Goal: Information Seeking & Learning: Learn about a topic

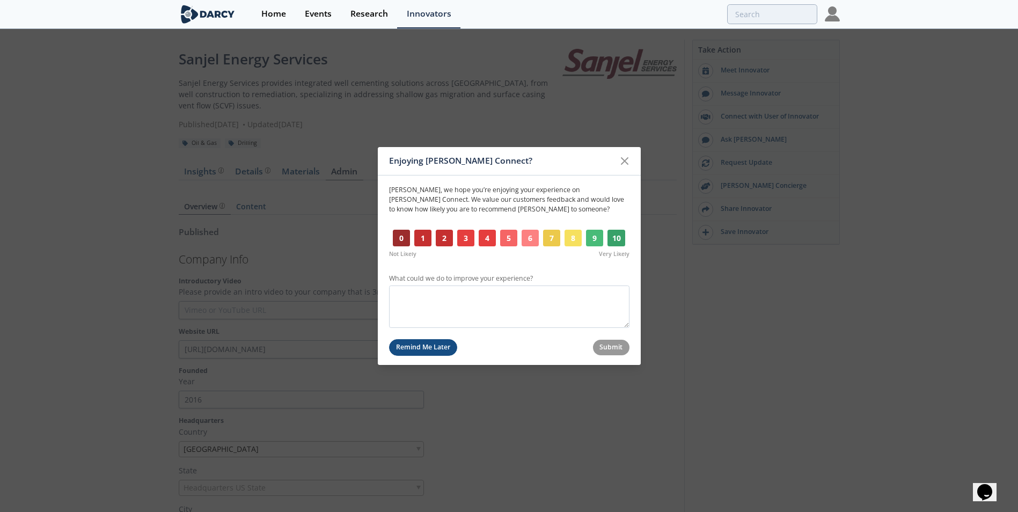
click at [445, 348] on button "Remind Me Later" at bounding box center [423, 347] width 69 height 17
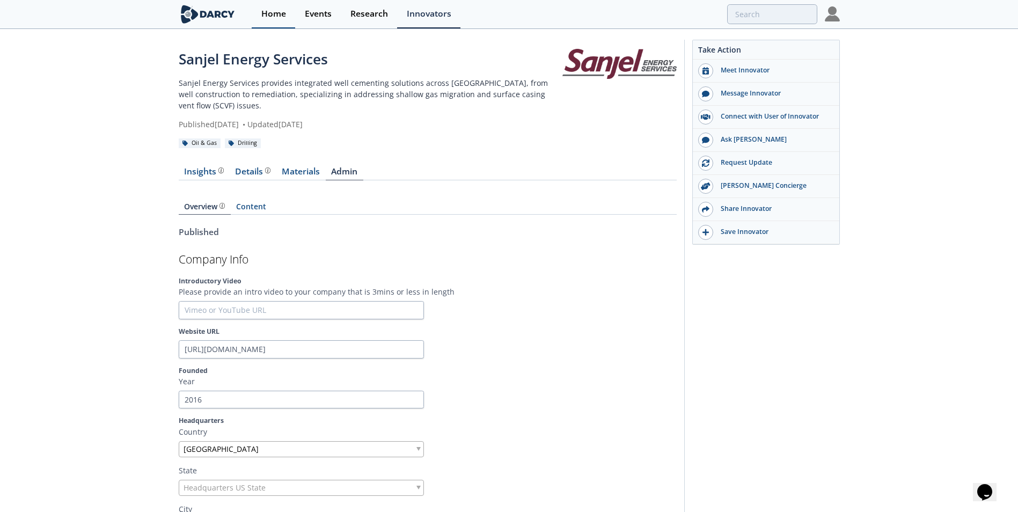
click at [270, 18] on div "Home" at bounding box center [273, 14] width 25 height 9
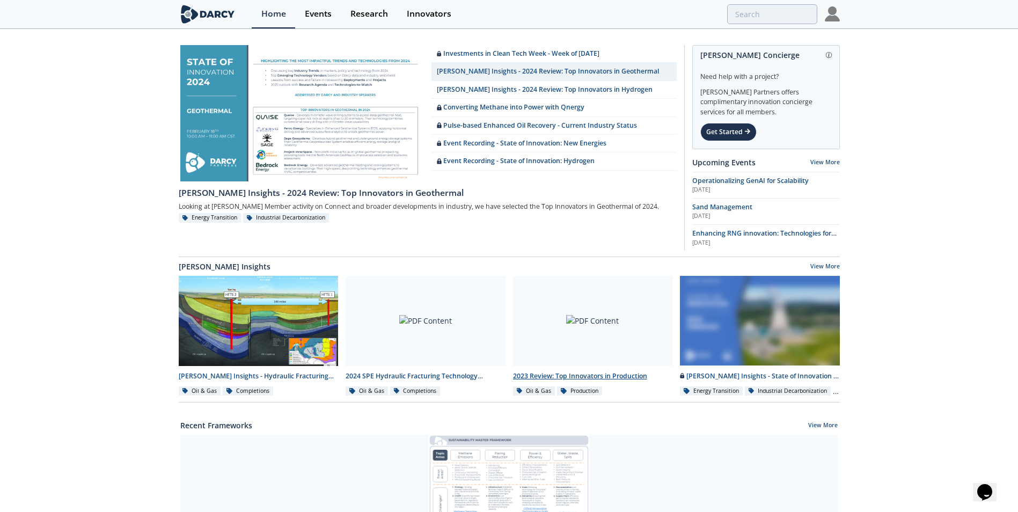
click at [591, 323] on div at bounding box center [593, 321] width 160 height 90
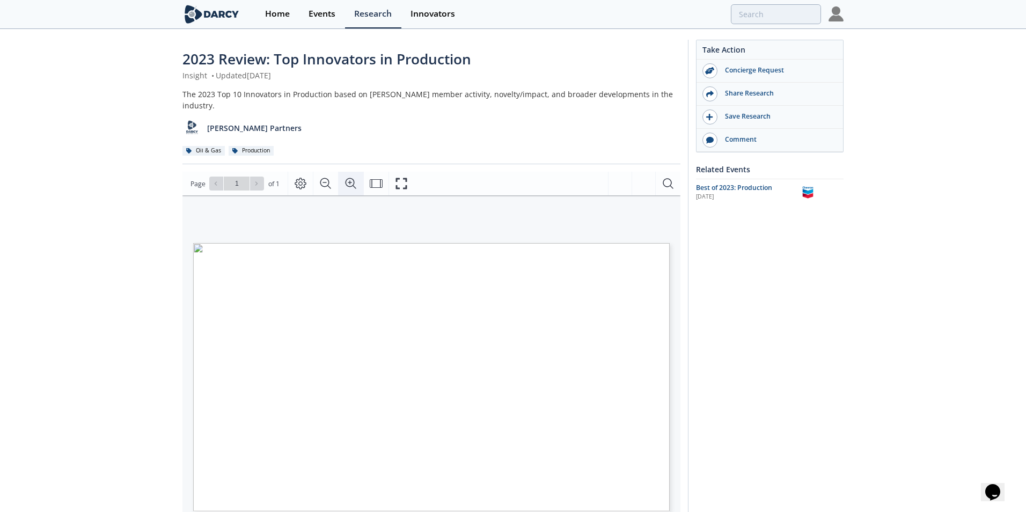
click at [352, 177] on icon "Zoom In" at bounding box center [351, 183] width 13 height 13
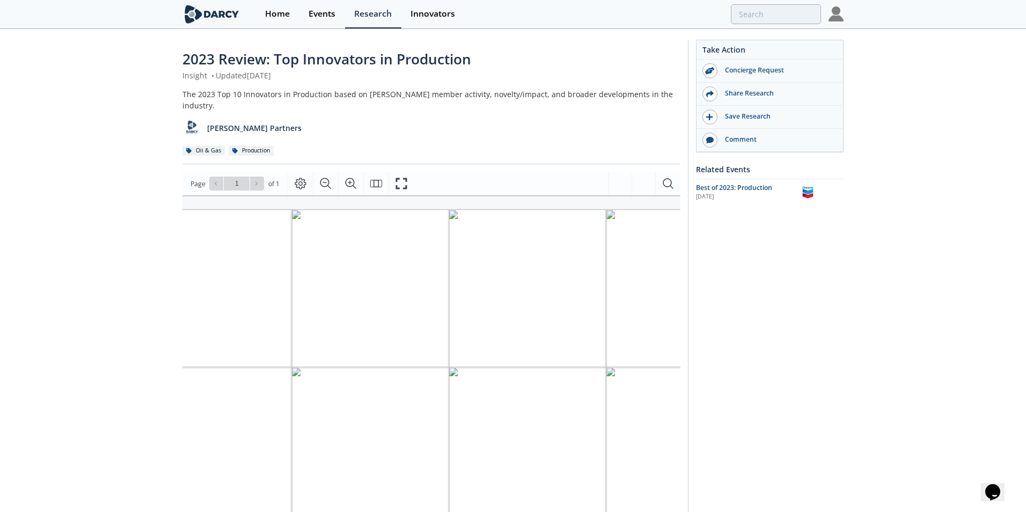
drag, startPoint x: 364, startPoint y: 386, endPoint x: 550, endPoint y: 379, distance: 185.3
click at [550, 379] on div "Innovator Subtopic Description Artificial Lift ESPs [PERSON_NAME] Grande’s Zito…" at bounding box center [478, 403] width 689 height 388
click at [793, 332] on div "Take Action Concierge Request Share Research Save Research Comment Related Even…" at bounding box center [762, 412] width 156 height 744
drag, startPoint x: 574, startPoint y: 196, endPoint x: 415, endPoint y: 201, distance: 158.4
click at [415, 201] on div "Innovator Subtopic Description Artificial Lift ESPs [PERSON_NAME] Grande’s Zito…" at bounding box center [426, 368] width 607 height 346
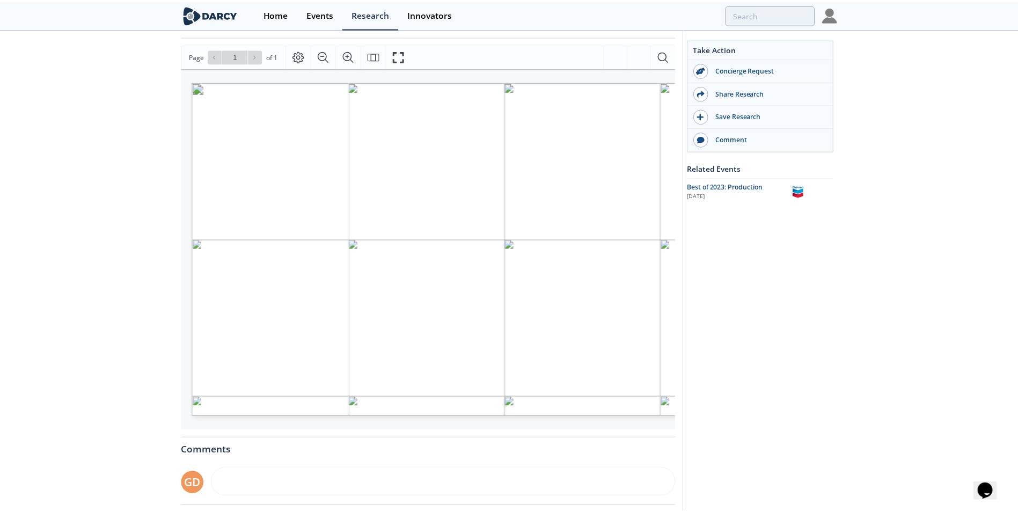
scroll to position [0, 0]
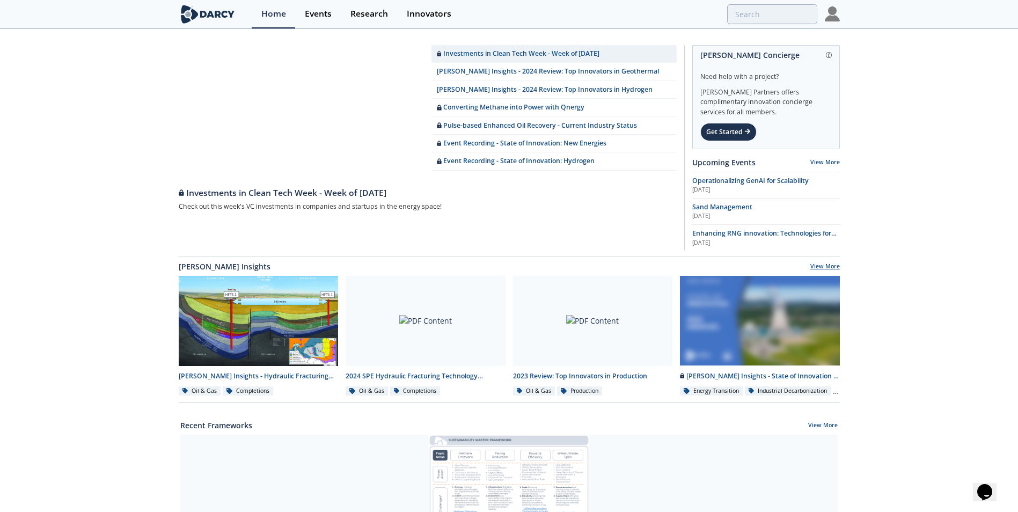
click at [815, 268] on link "View More" at bounding box center [825, 267] width 30 height 10
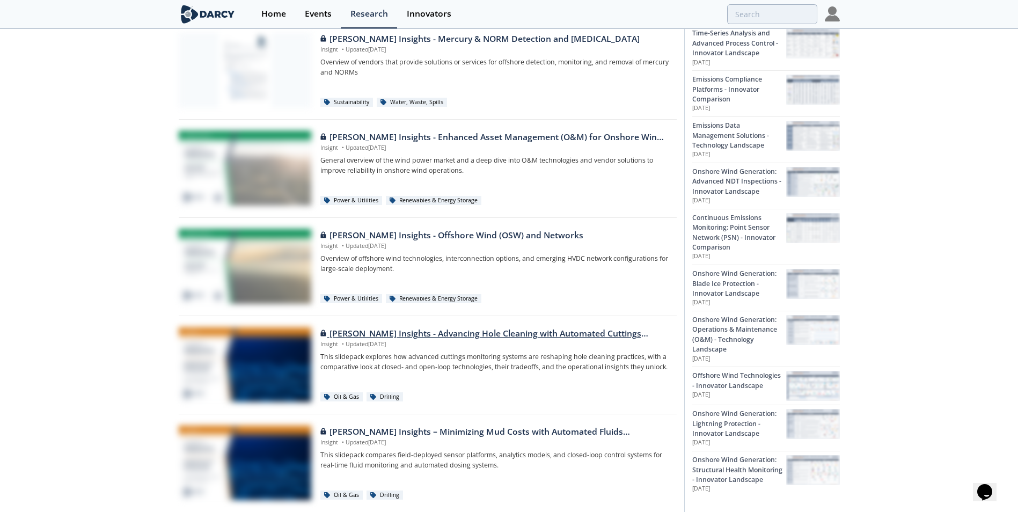
scroll to position [322, 0]
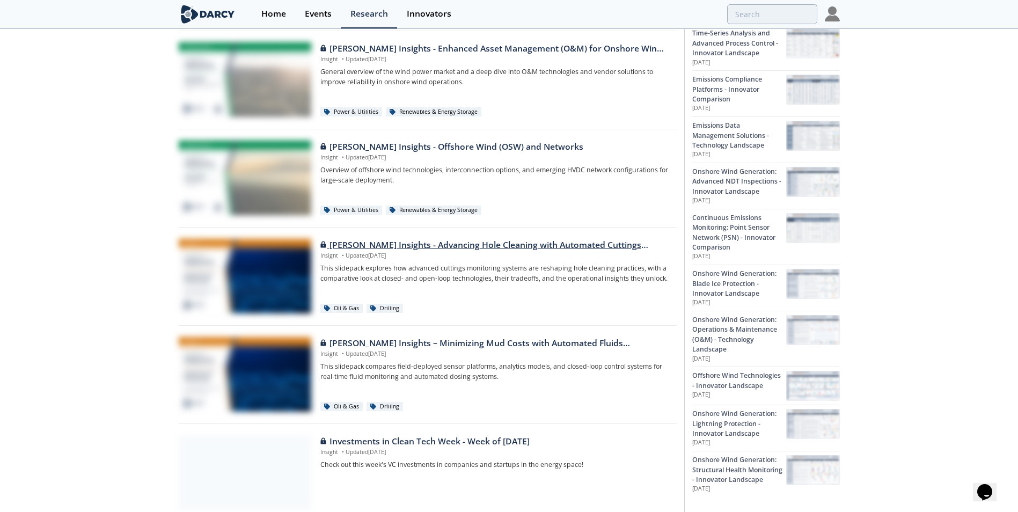
click at [416, 245] on div "[PERSON_NAME] Insights - Advancing Hole Cleaning with Automated Cuttings Monito…" at bounding box center [494, 245] width 348 height 13
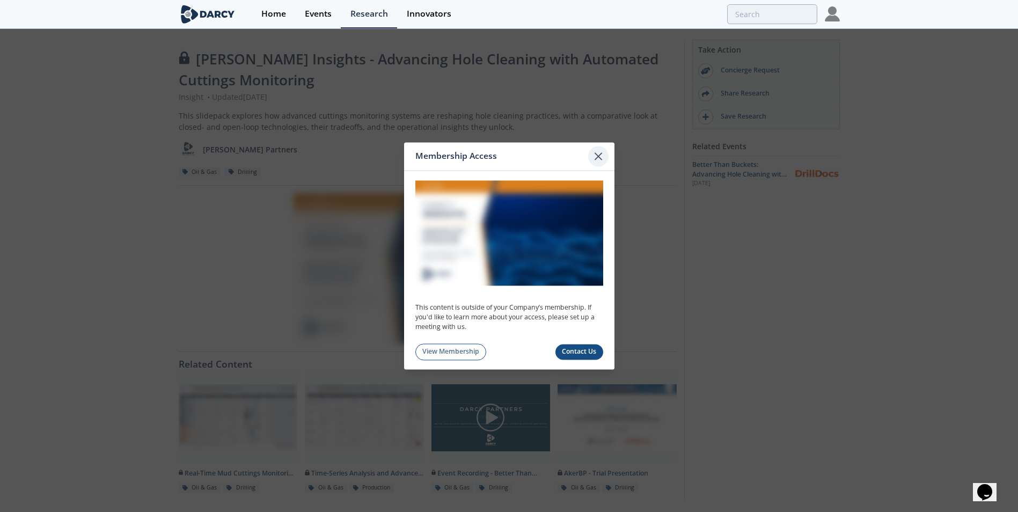
click at [596, 157] on icon at bounding box center [598, 156] width 13 height 13
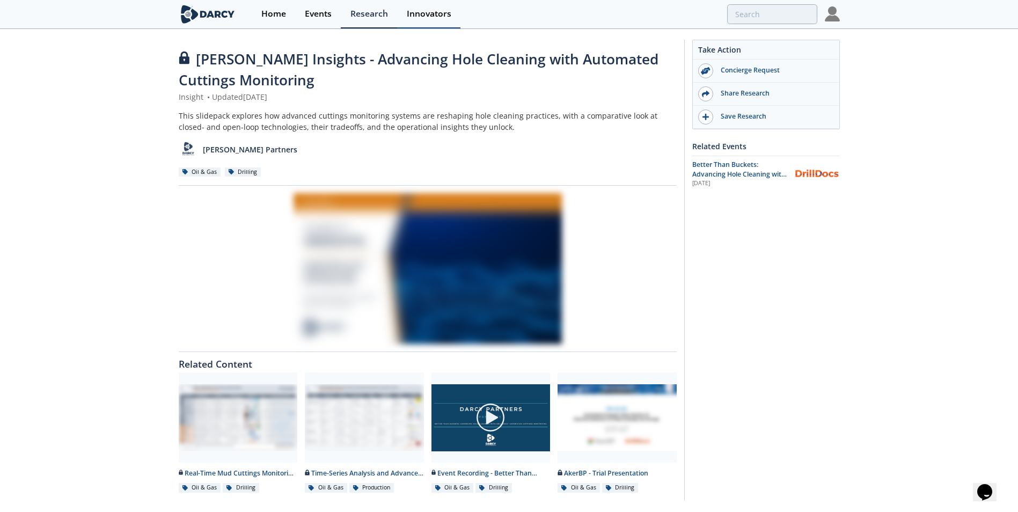
drag, startPoint x: 422, startPoint y: 14, endPoint x: 418, endPoint y: 18, distance: 5.7
click at [422, 16] on div "Innovators" at bounding box center [429, 14] width 45 height 9
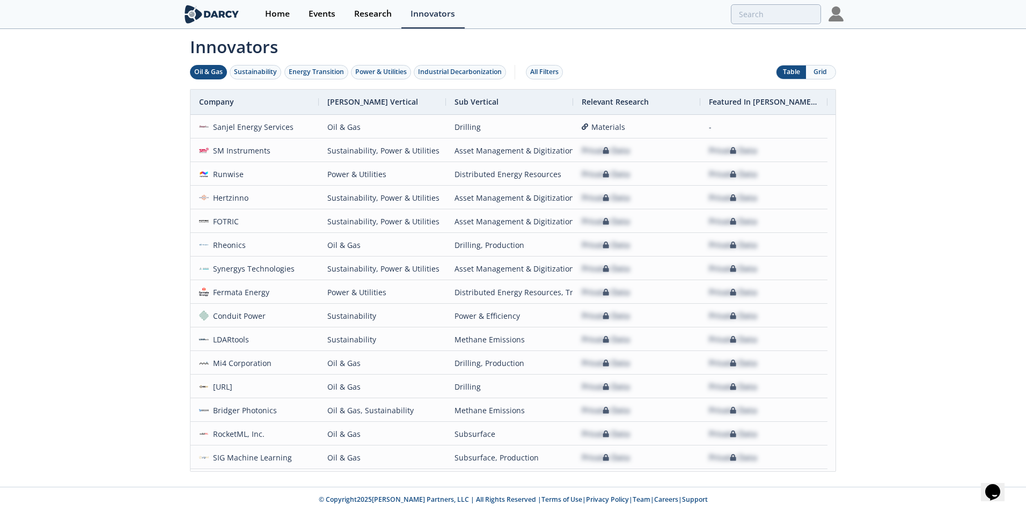
click at [207, 70] on div "Oil & Gas" at bounding box center [208, 72] width 28 height 10
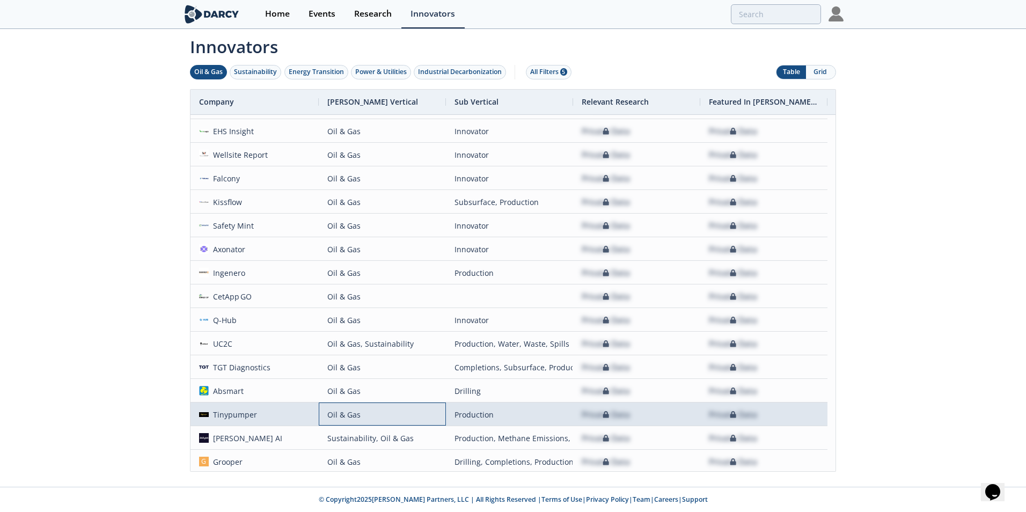
click at [346, 417] on div "Oil & Gas" at bounding box center [382, 414] width 110 height 23
click at [238, 417] on div "Tinypumper" at bounding box center [233, 414] width 49 height 23
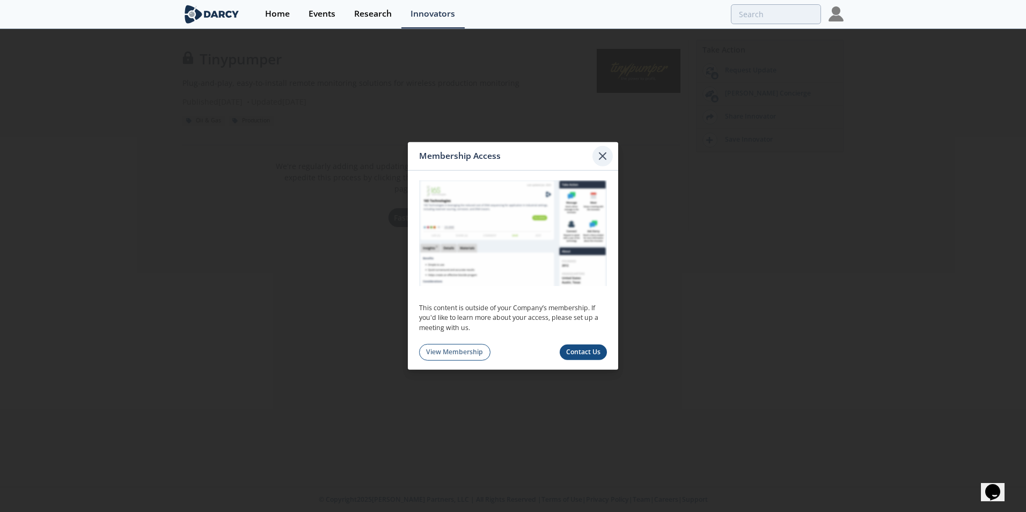
click at [605, 153] on icon at bounding box center [603, 156] width 6 height 6
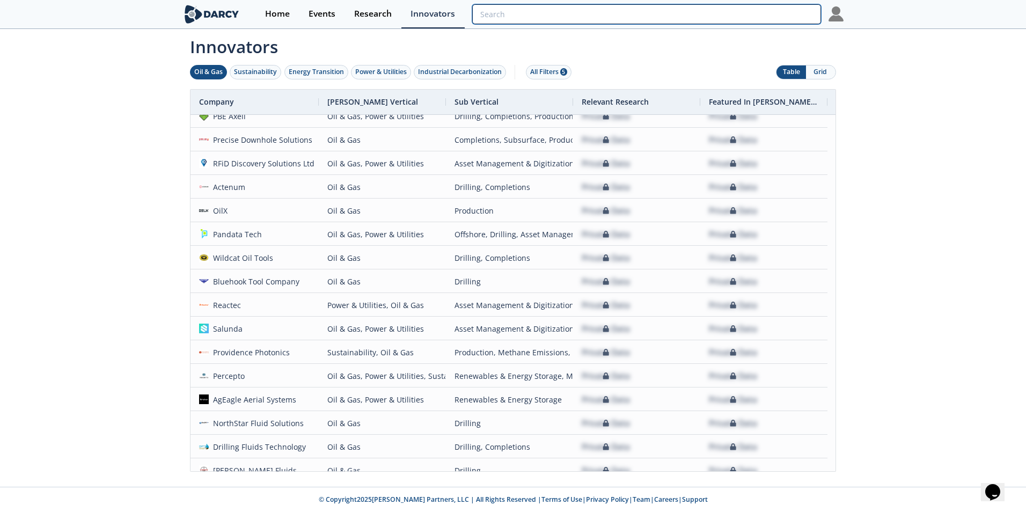
click at [769, 15] on input "search" at bounding box center [646, 14] width 349 height 20
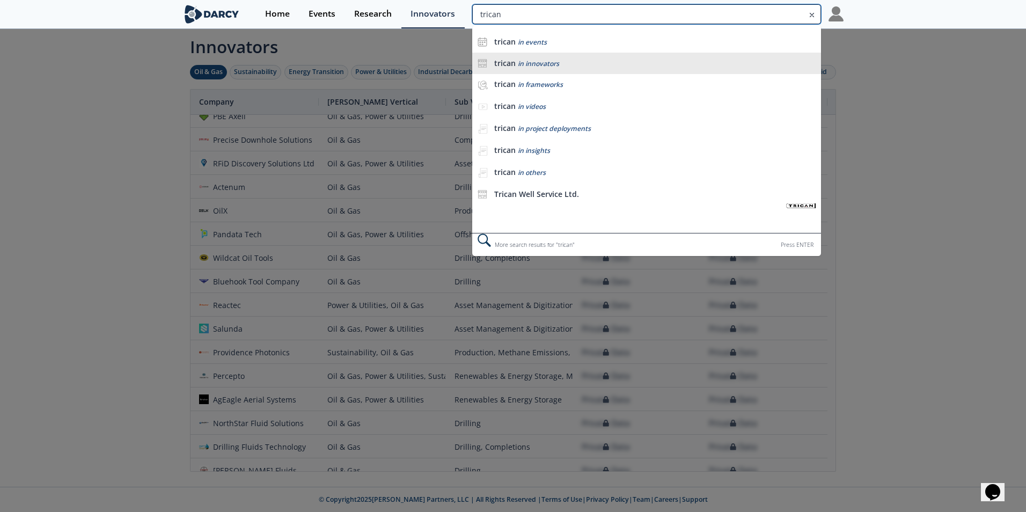
type input "trican"
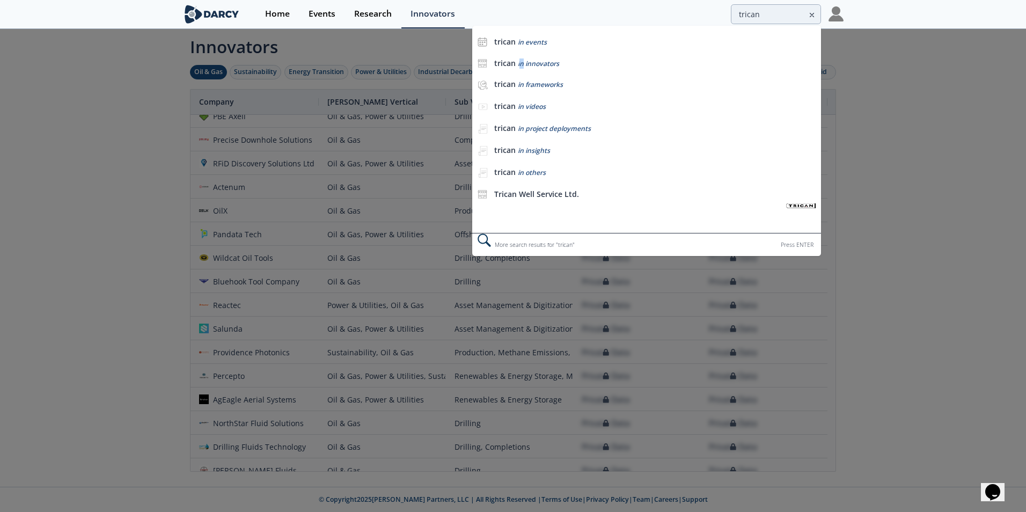
click at [521, 59] on li "trican in innovators" at bounding box center [646, 63] width 349 height 21
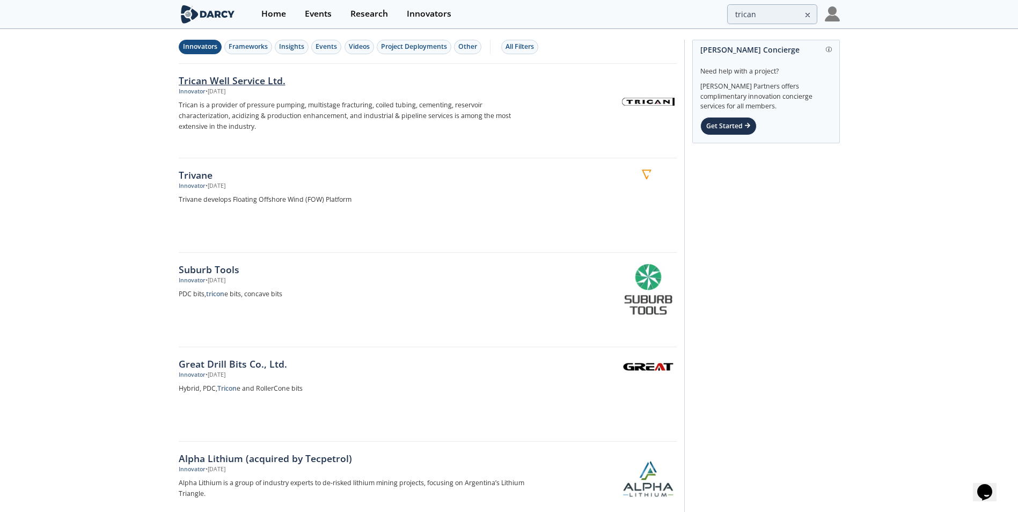
click at [628, 100] on img at bounding box center [648, 101] width 53 height 53
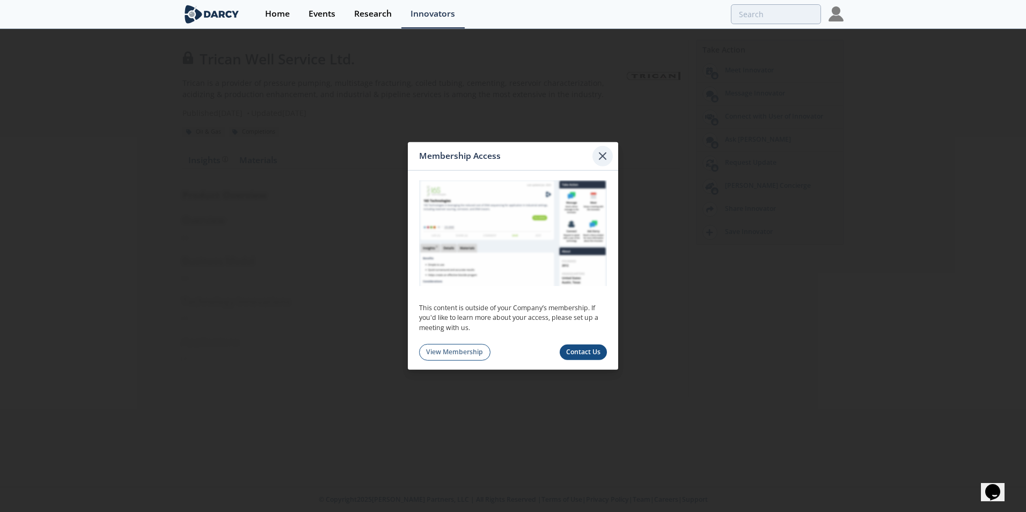
click at [604, 155] on icon at bounding box center [602, 156] width 13 height 13
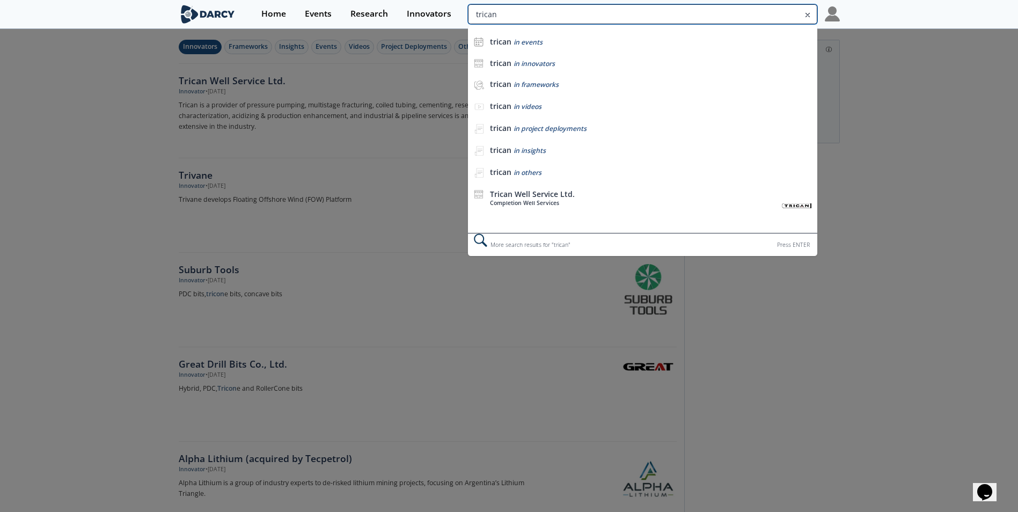
drag, startPoint x: 765, startPoint y: 14, endPoint x: 712, endPoint y: 17, distance: 52.7
click at [712, 17] on input "trican" at bounding box center [642, 14] width 349 height 20
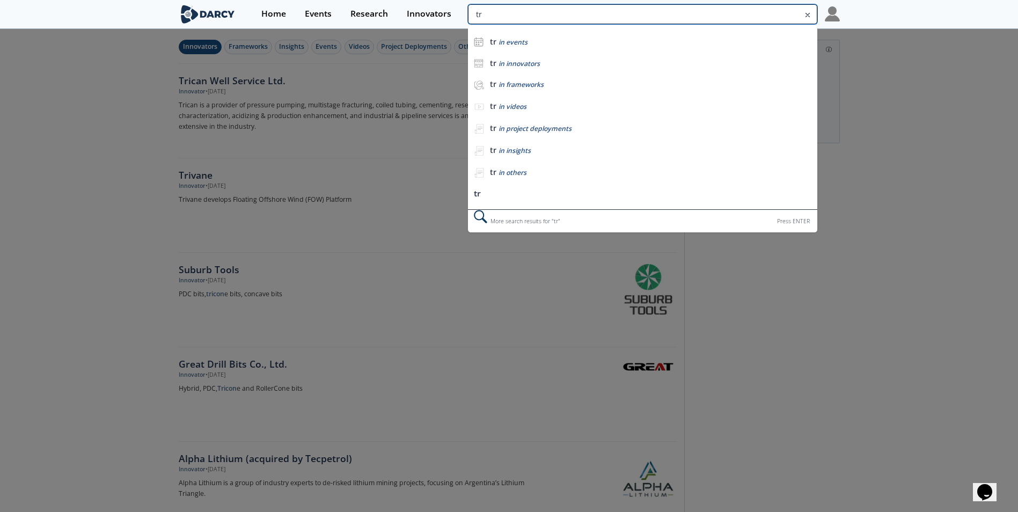
type input "t"
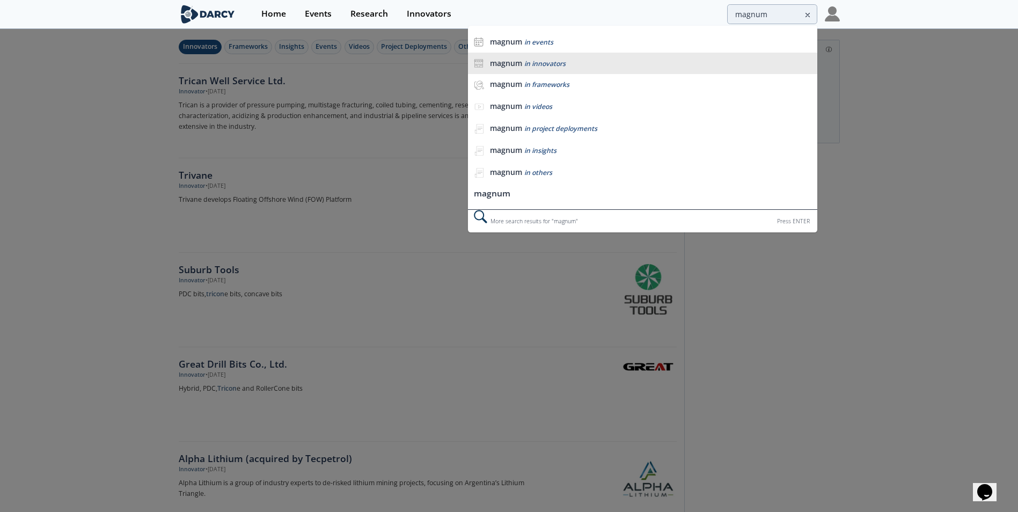
click at [547, 64] on span "in innovators" at bounding box center [544, 63] width 41 height 9
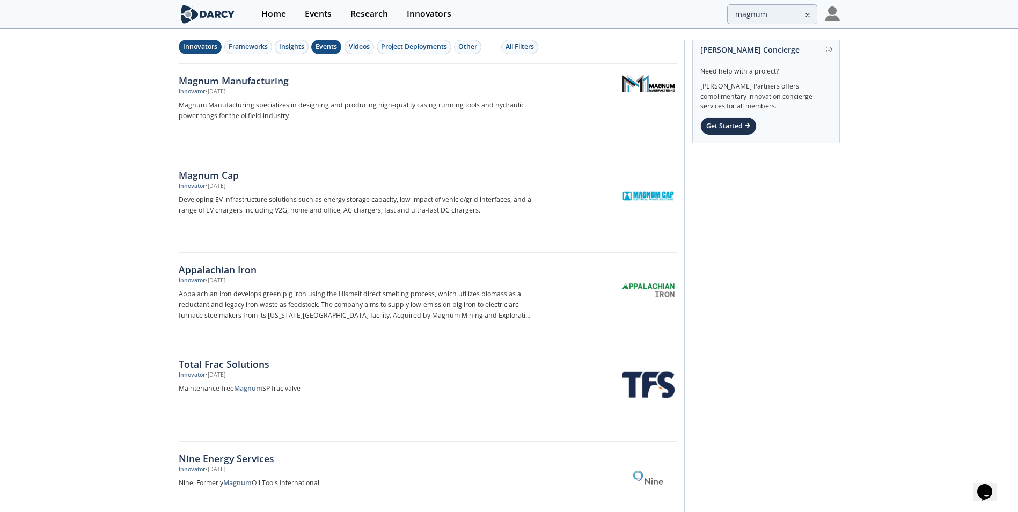
click at [328, 46] on div "Events" at bounding box center [326, 47] width 21 height 10
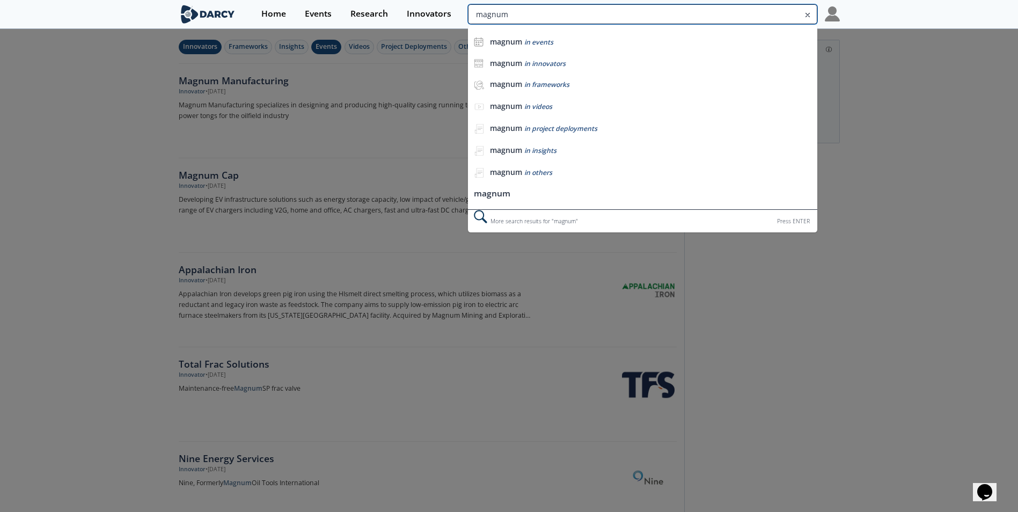
click at [778, 12] on input "magnum" at bounding box center [642, 14] width 349 height 20
type input "m"
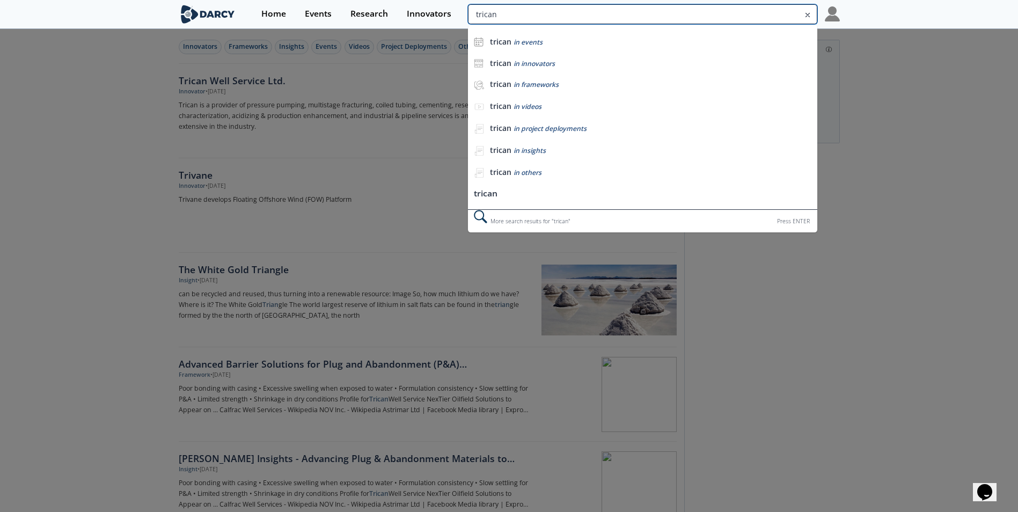
drag, startPoint x: 773, startPoint y: 18, endPoint x: 717, endPoint y: 16, distance: 56.4
click at [717, 16] on input "trican" at bounding box center [642, 14] width 349 height 20
type input "t"
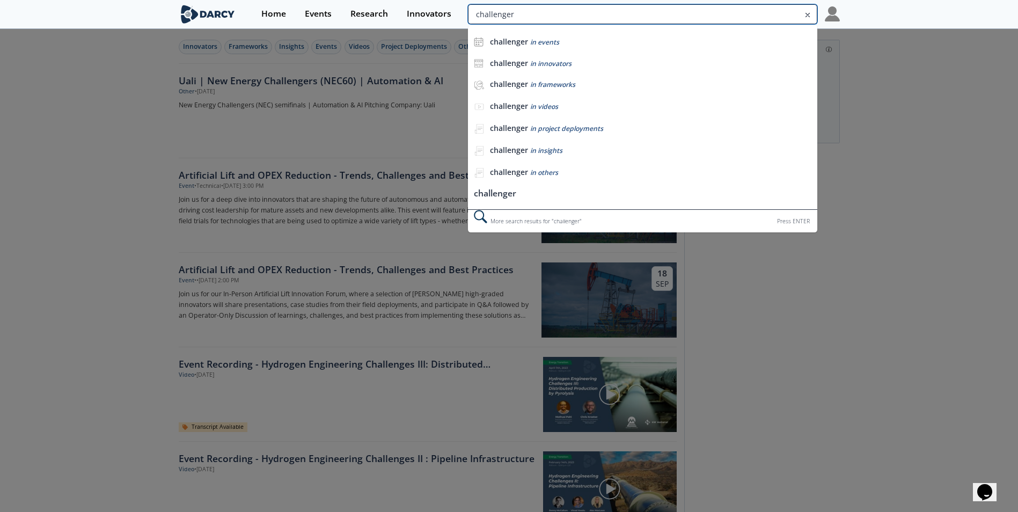
drag, startPoint x: 775, startPoint y: 12, endPoint x: 727, endPoint y: 15, distance: 47.8
click at [727, 15] on input "challenger" at bounding box center [642, 14] width 349 height 20
type input "c"
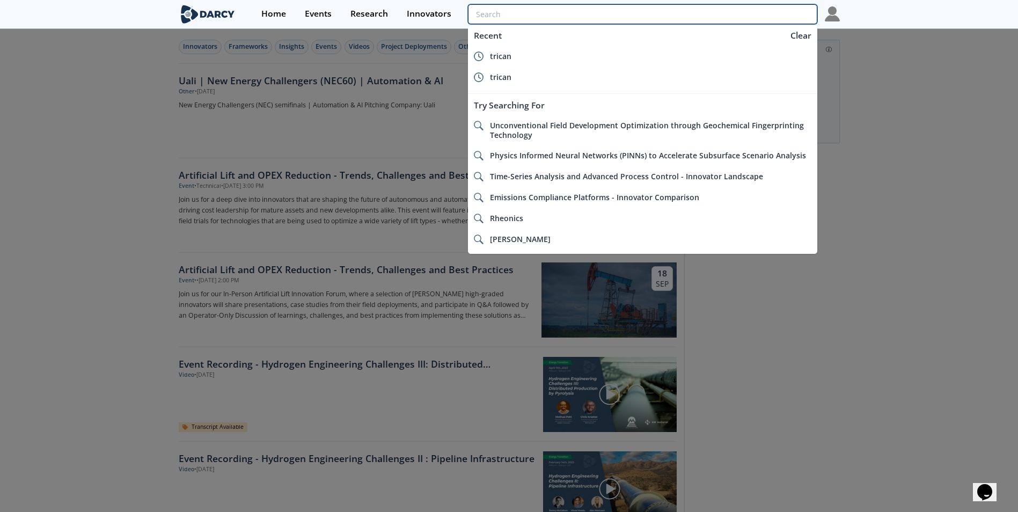
click at [555, 16] on input "search" at bounding box center [642, 14] width 349 height 20
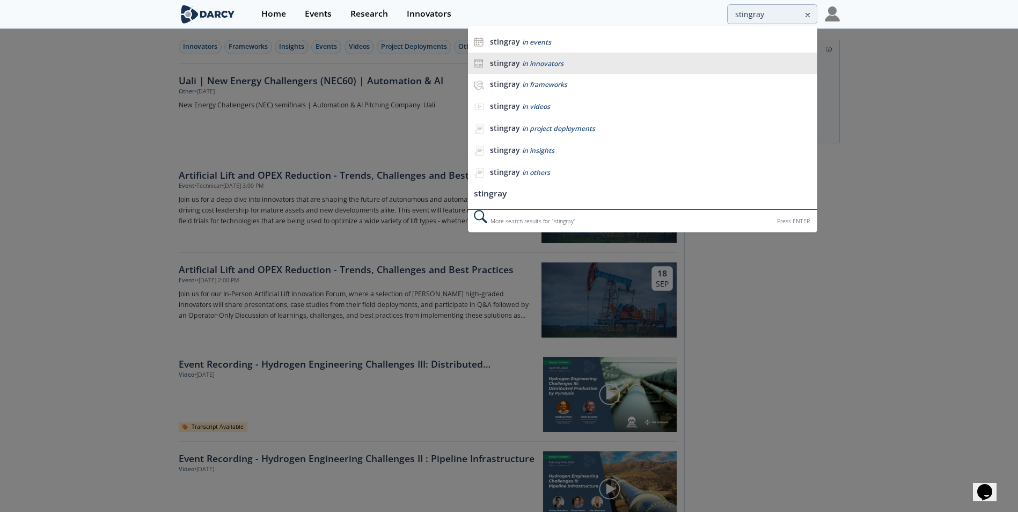
click at [553, 66] on span "in innovators" at bounding box center [542, 63] width 41 height 9
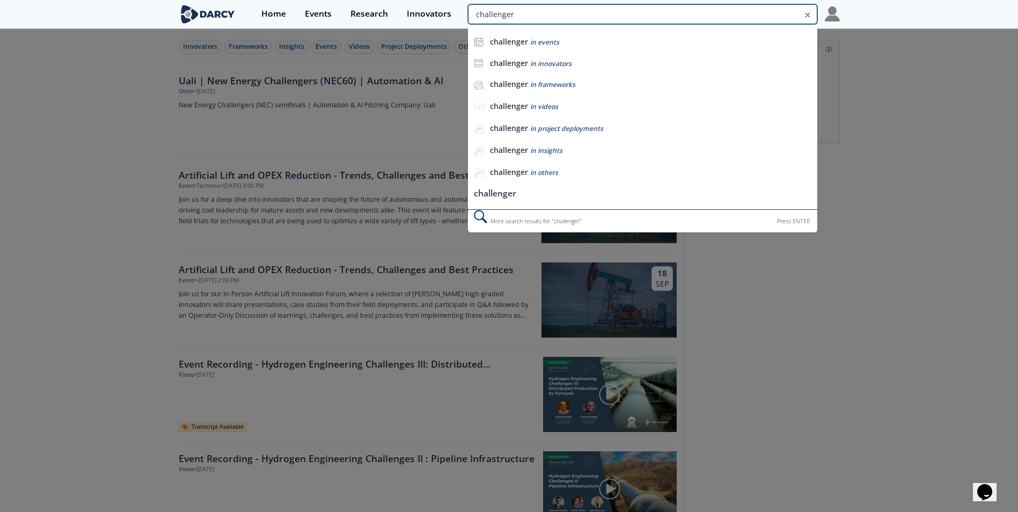
drag, startPoint x: 785, startPoint y: 9, endPoint x: 718, endPoint y: 16, distance: 67.5
click at [719, 17] on input "challenger" at bounding box center [642, 14] width 349 height 20
type input "c"
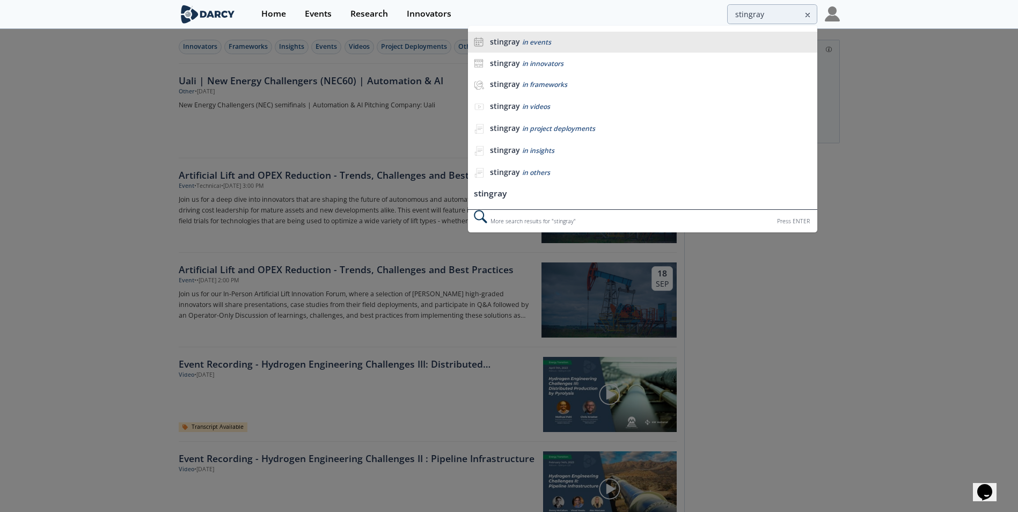
click at [544, 46] on span "in events" at bounding box center [536, 42] width 29 height 9
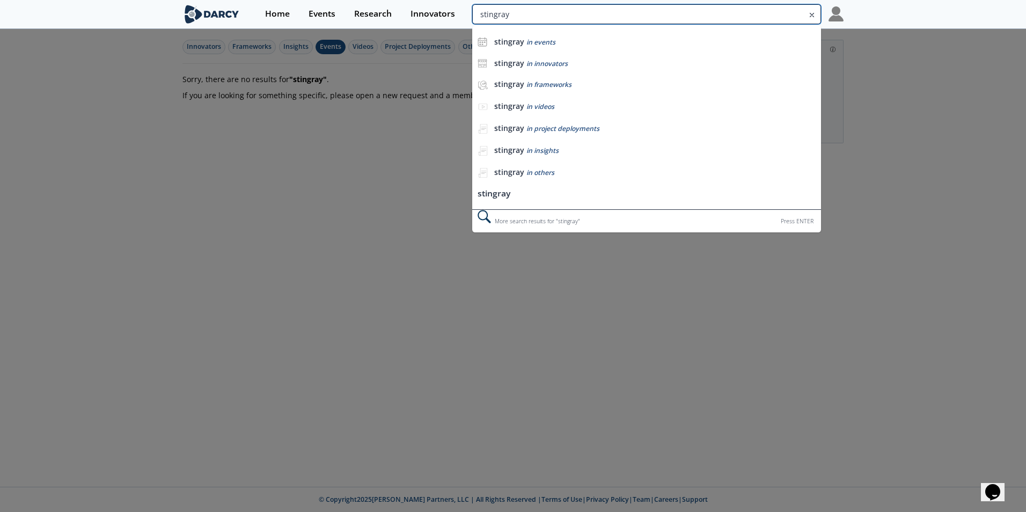
drag, startPoint x: 764, startPoint y: 14, endPoint x: 714, endPoint y: 10, distance: 49.6
click at [715, 10] on input "stingray" at bounding box center [646, 14] width 349 height 20
type input "s"
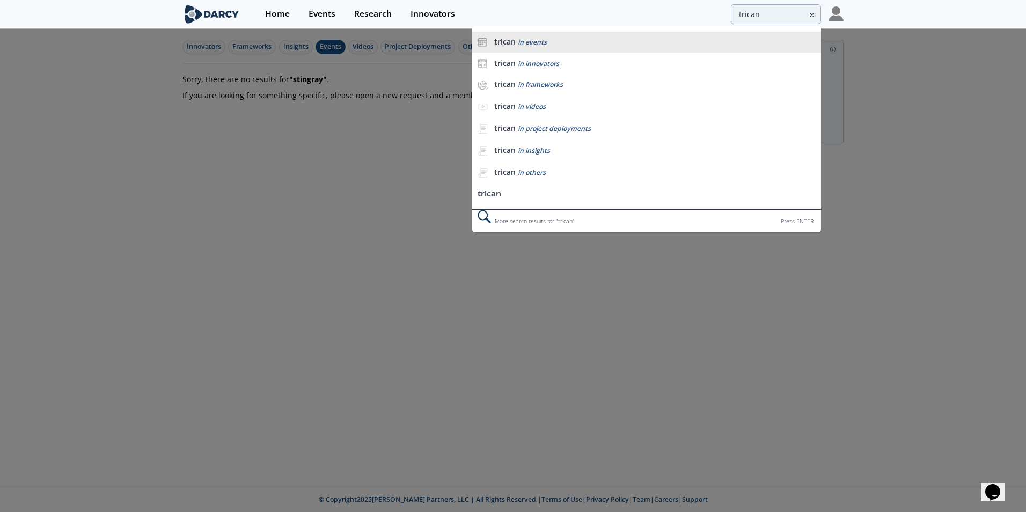
click at [551, 45] on div "trican in events" at bounding box center [655, 42] width 322 height 10
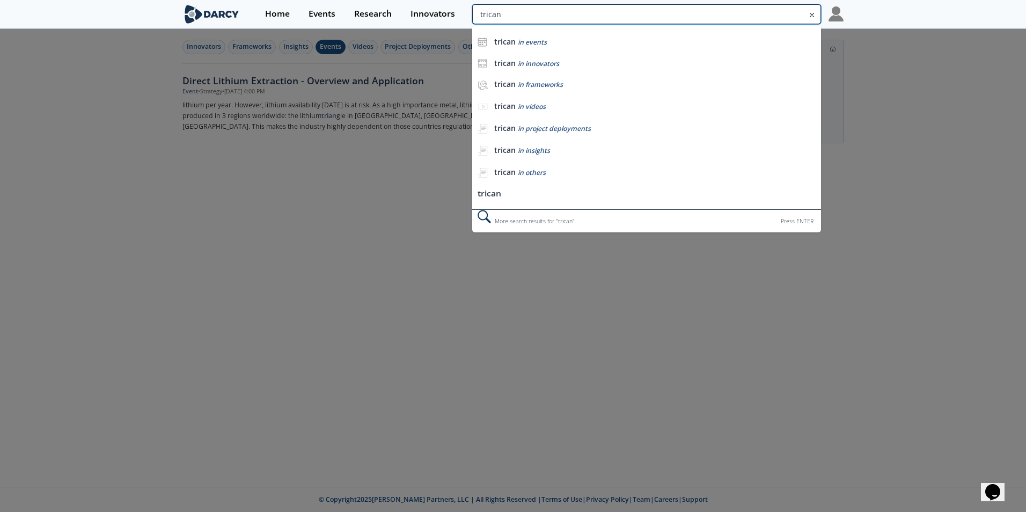
drag, startPoint x: 770, startPoint y: 17, endPoint x: 729, endPoint y: 16, distance: 41.4
click at [729, 16] on input "trican" at bounding box center [646, 14] width 349 height 20
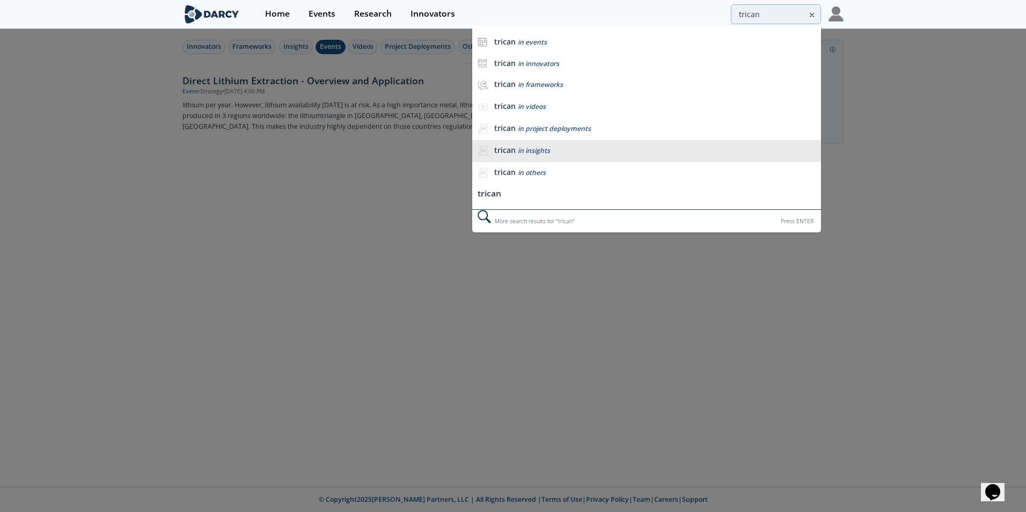
click at [543, 155] on span "in insights" at bounding box center [534, 150] width 32 height 9
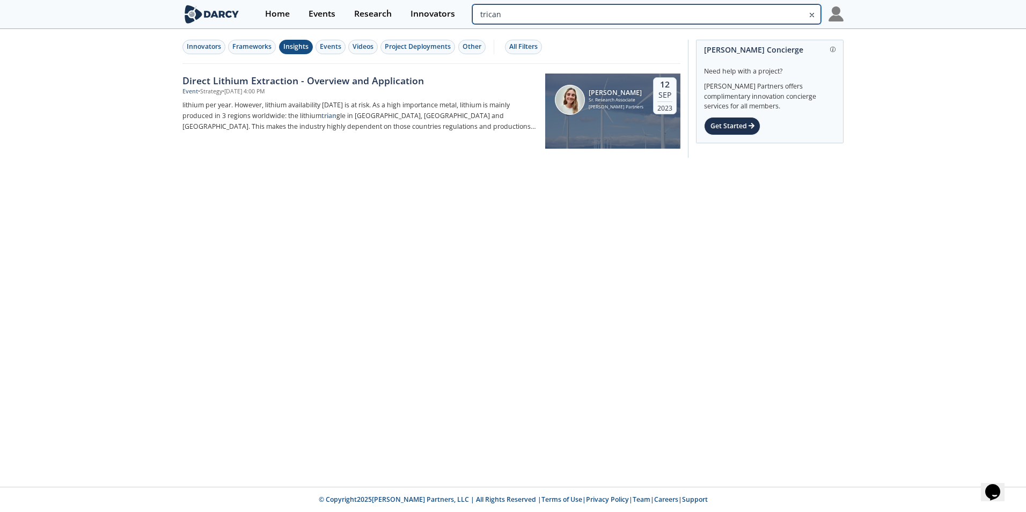
click at [773, 11] on input "trican" at bounding box center [646, 14] width 349 height 20
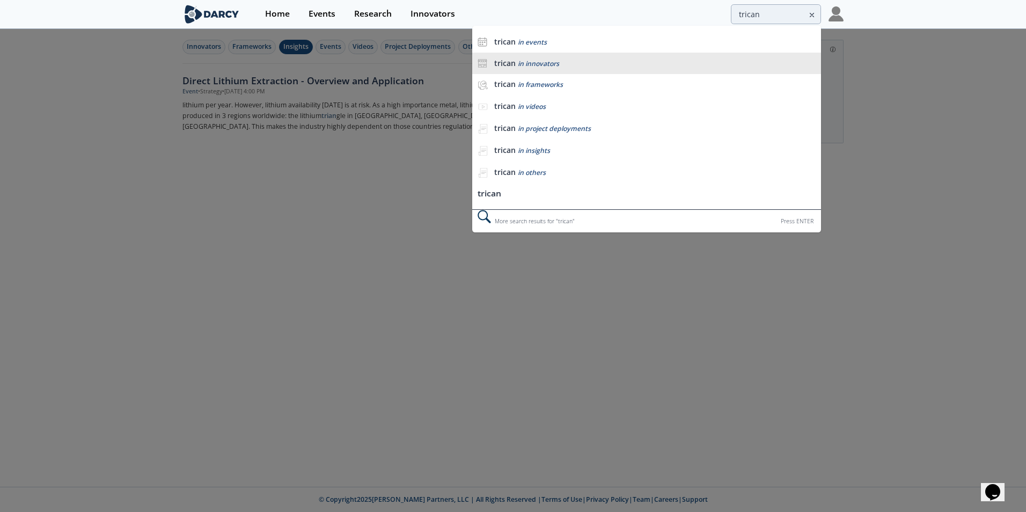
click at [557, 61] on span "in innovators" at bounding box center [538, 63] width 41 height 9
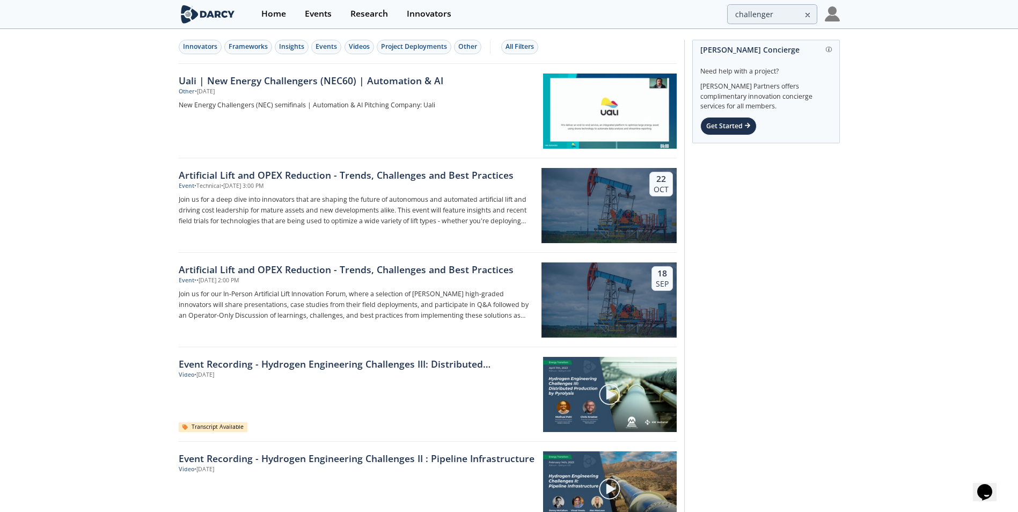
type input "trican"
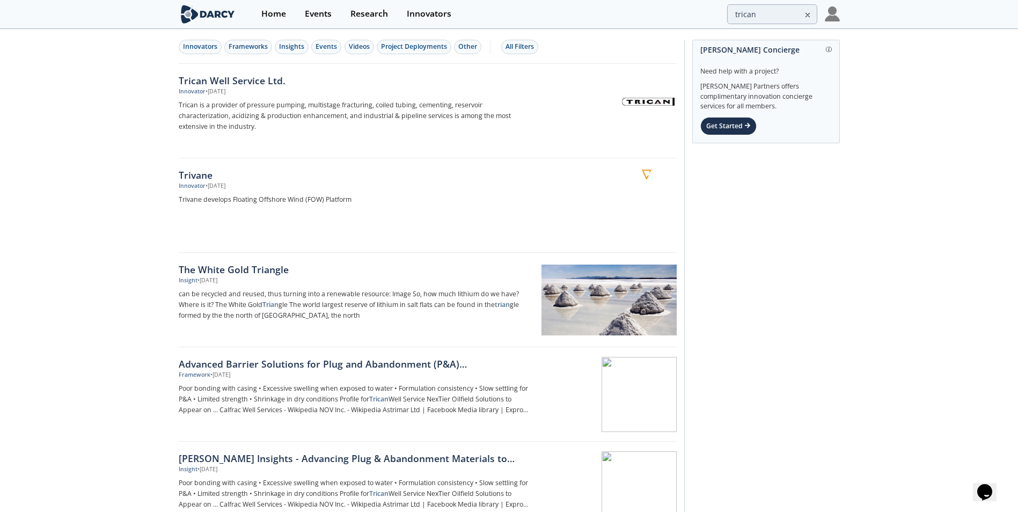
click at [231, 82] on div "Trican Well Service Ltd." at bounding box center [356, 81] width 355 height 14
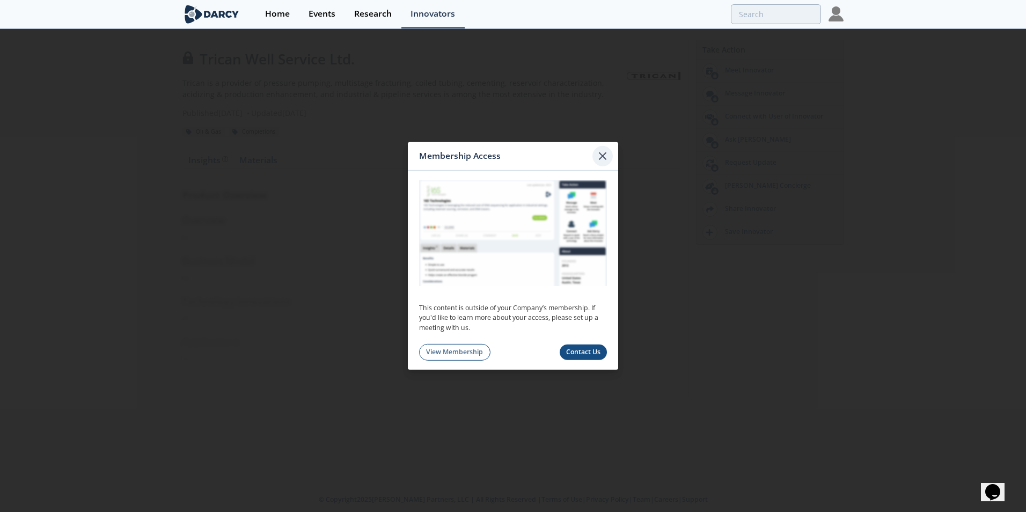
click at [600, 152] on icon at bounding box center [602, 156] width 13 height 13
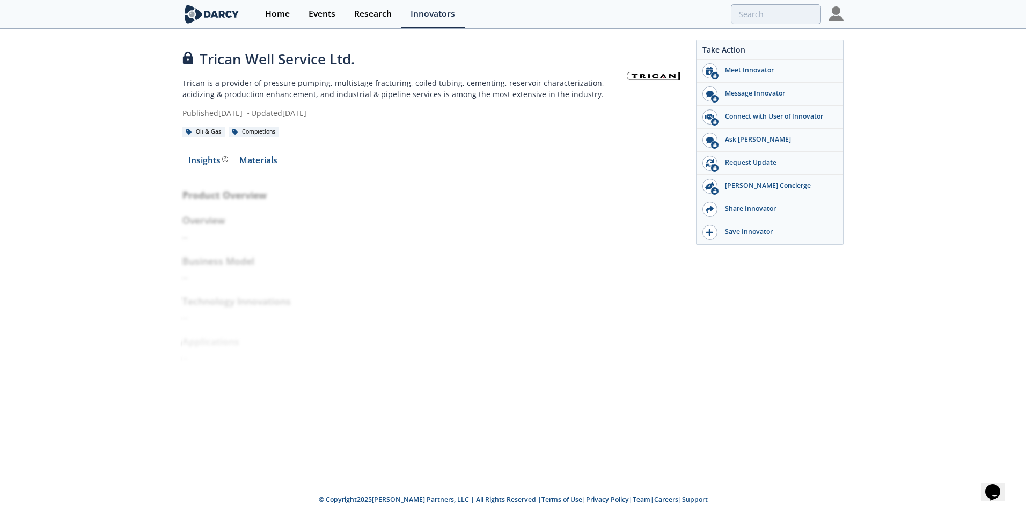
click at [253, 158] on link "Materials" at bounding box center [257, 162] width 49 height 13
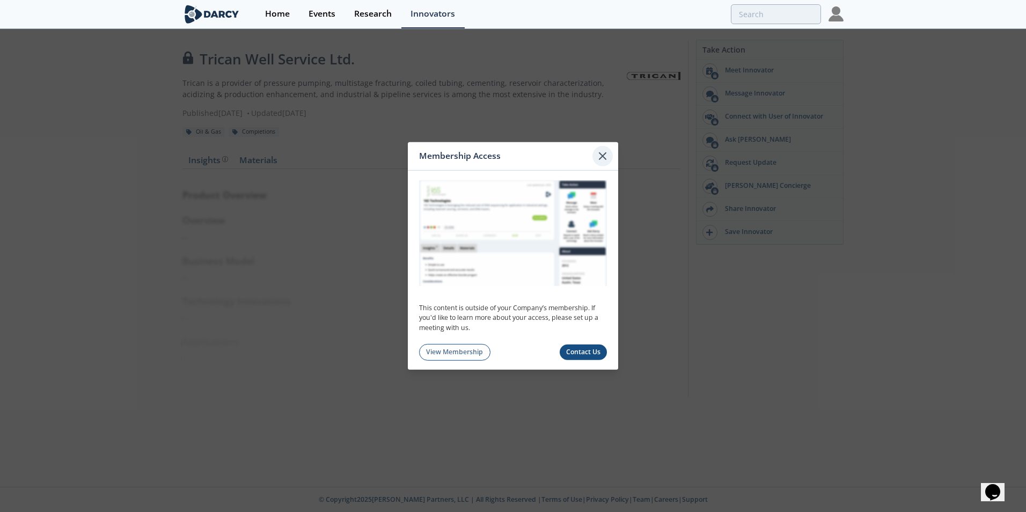
click at [608, 152] on icon at bounding box center [602, 156] width 13 height 13
